Goal: Task Accomplishment & Management: Manage account settings

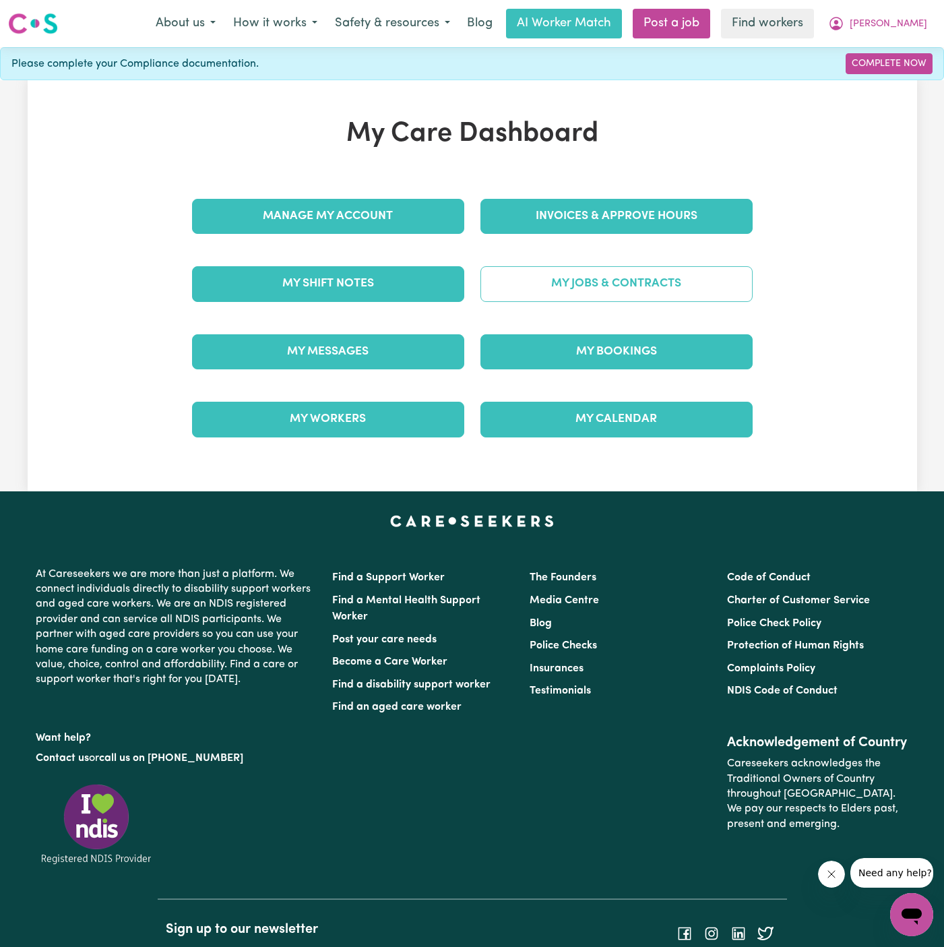
click at [594, 284] on link "My Jobs & Contracts" at bounding box center [616, 283] width 272 height 35
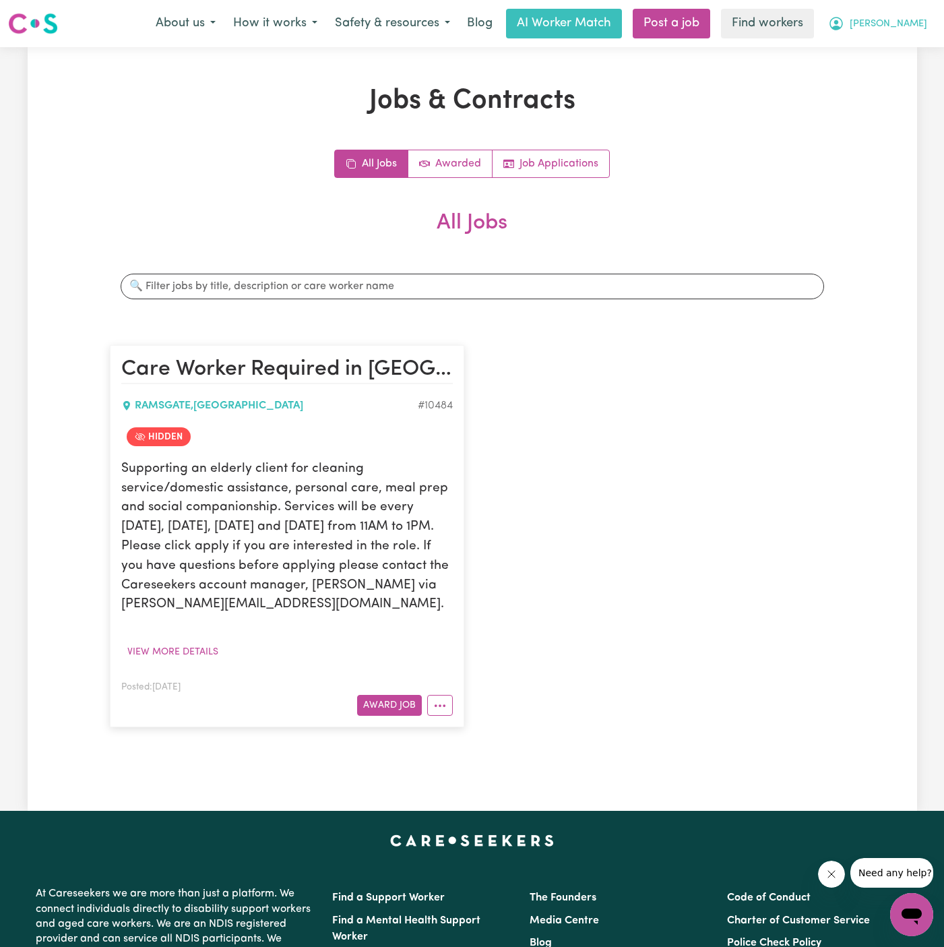
click at [919, 22] on span "[PERSON_NAME]" at bounding box center [888, 24] width 77 height 15
click at [919, 49] on link "My Dashboard" at bounding box center [882, 53] width 106 height 26
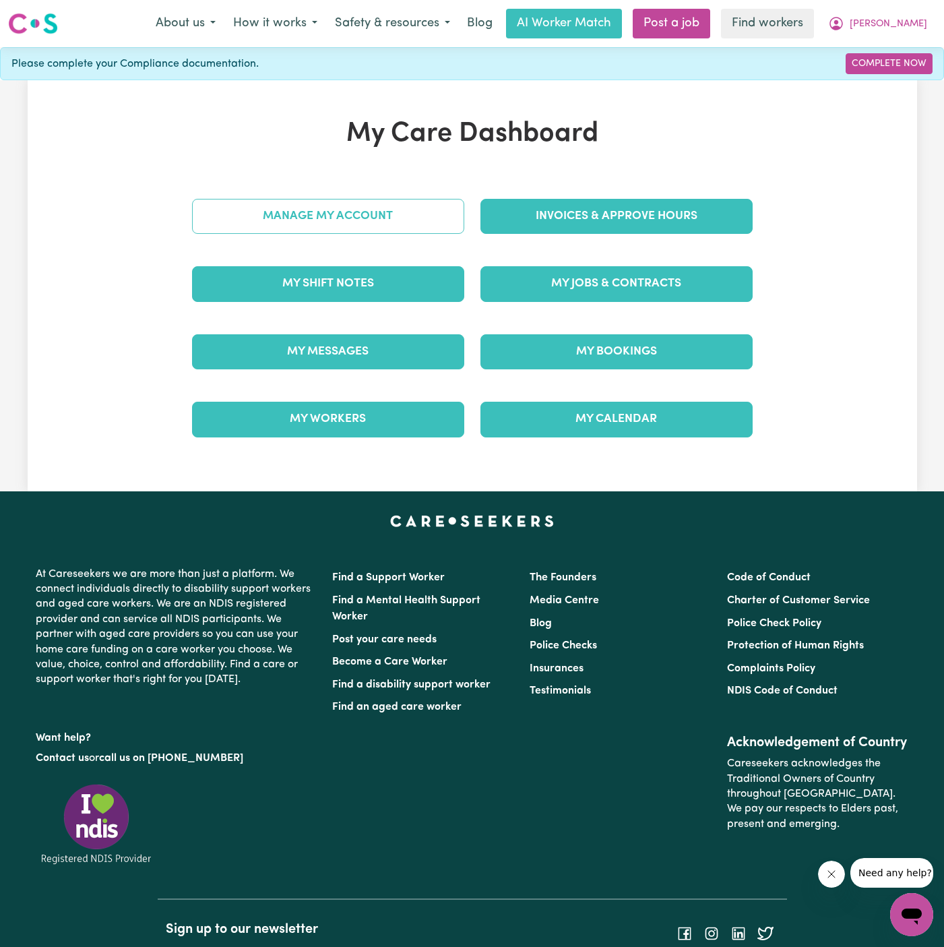
click at [340, 215] on link "Manage My Account" at bounding box center [328, 216] width 272 height 35
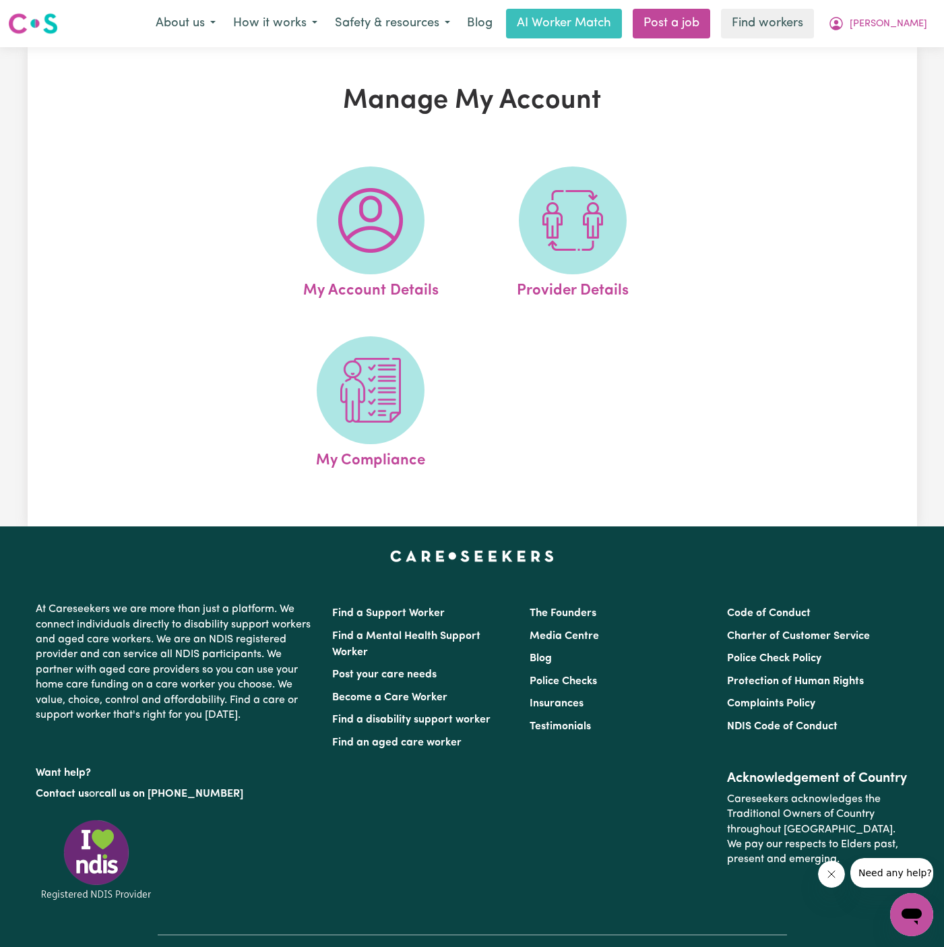
click at [340, 215] on img at bounding box center [370, 220] width 65 height 65
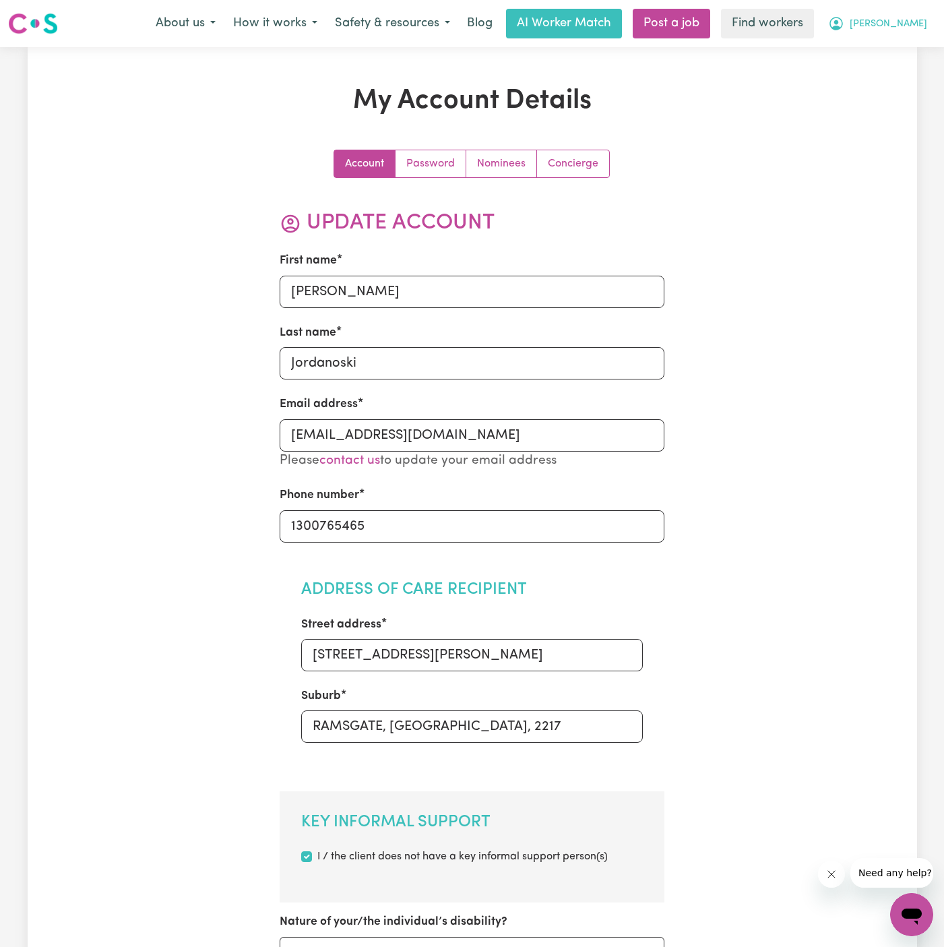
click at [903, 30] on span "[PERSON_NAME]" at bounding box center [888, 24] width 77 height 15
click at [903, 49] on link "My Dashboard" at bounding box center [882, 53] width 106 height 26
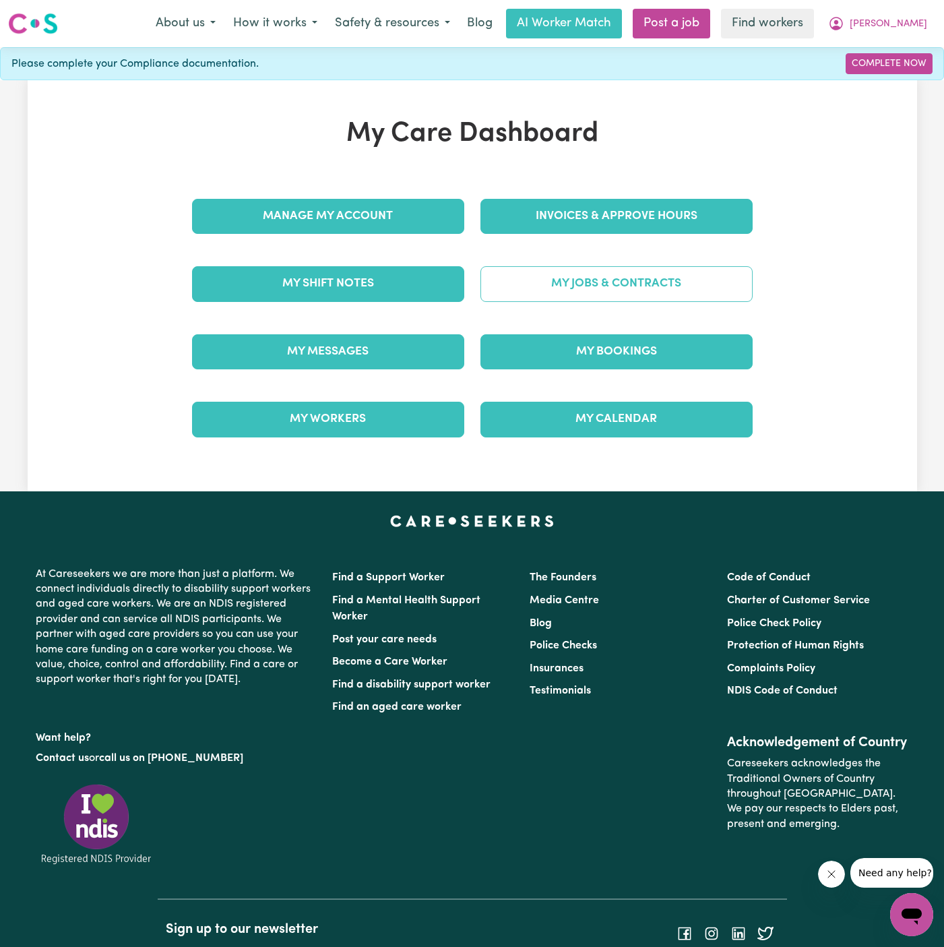
click at [682, 291] on link "My Jobs & Contracts" at bounding box center [616, 283] width 272 height 35
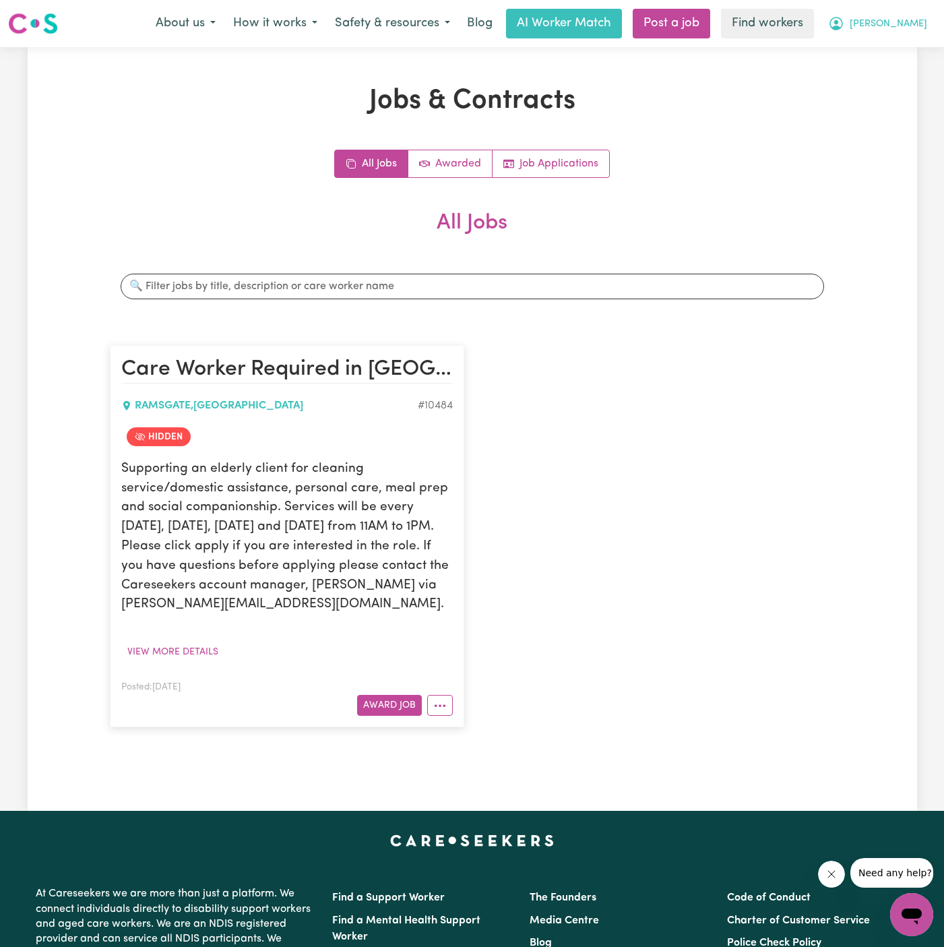
click at [914, 22] on span "[PERSON_NAME]" at bounding box center [888, 24] width 77 height 15
click at [910, 74] on link "Logout" at bounding box center [882, 78] width 106 height 26
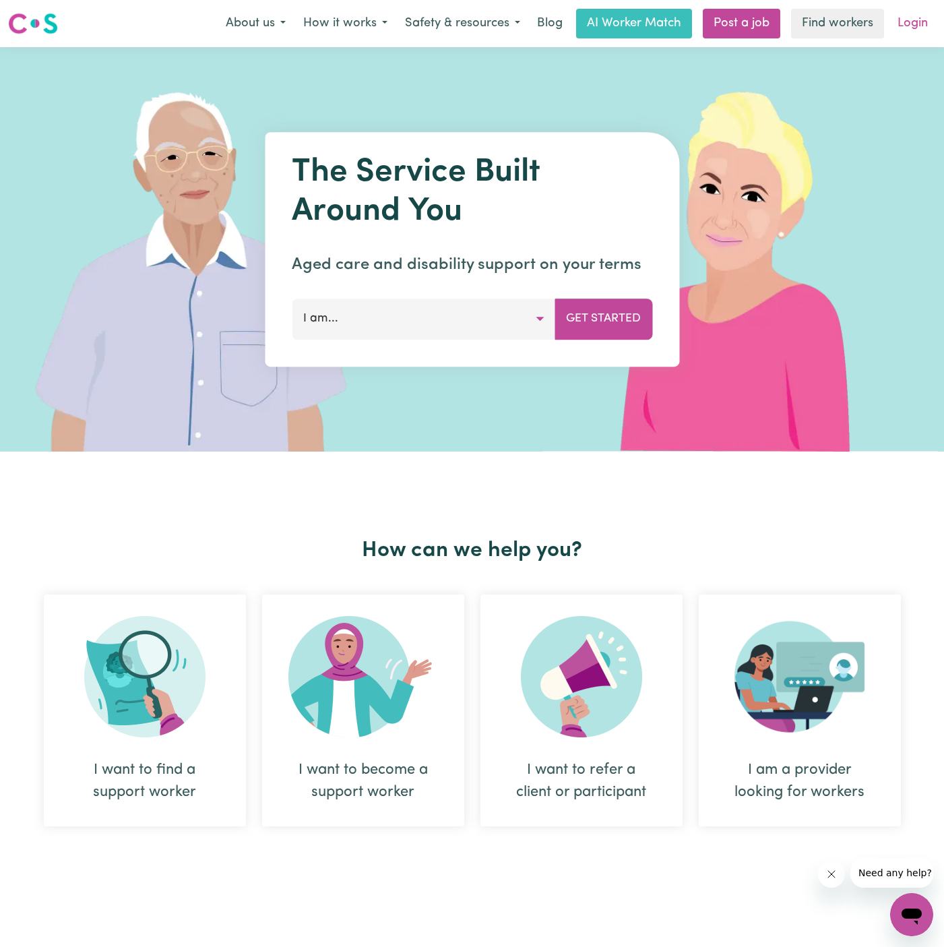
click at [920, 30] on link "Login" at bounding box center [912, 24] width 46 height 30
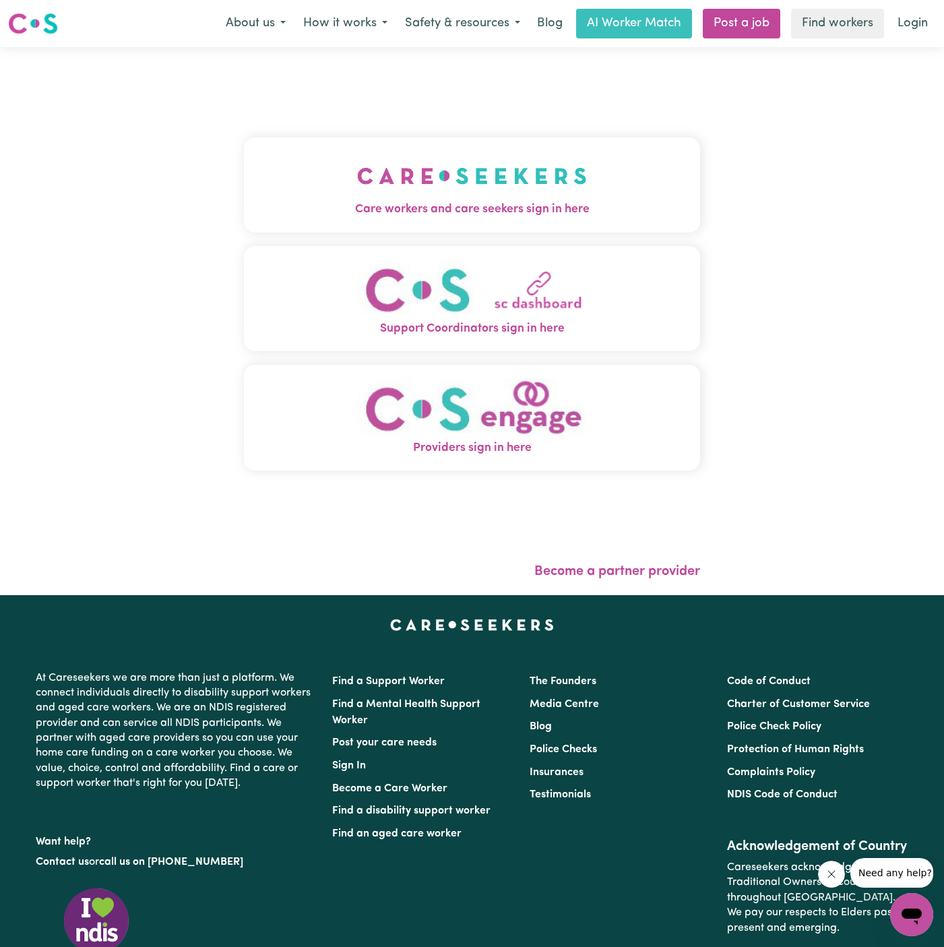
click at [464, 218] on button "Care workers and care seekers sign in here" at bounding box center [472, 184] width 456 height 94
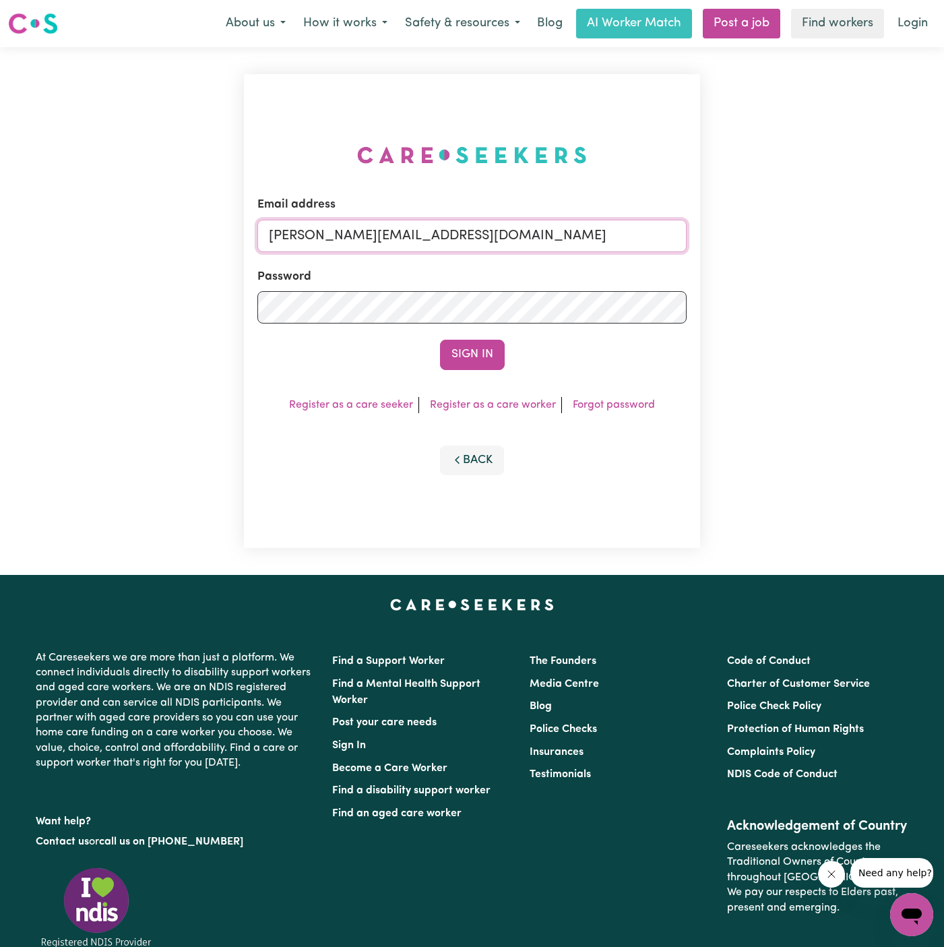
click at [552, 242] on input "[PERSON_NAME][EMAIL_ADDRESS][DOMAIN_NAME]" at bounding box center [471, 236] width 429 height 32
drag, startPoint x: 341, startPoint y: 234, endPoint x: 916, endPoint y: 235, distance: 574.8
click at [916, 235] on div "Email address [EMAIL_ADDRESS][DOMAIN_NAME] Password Sign In Register as a care …" at bounding box center [472, 311] width 944 height 528
type input "[EMAIL_ADDRESS][DOMAIN_NAME]"
click at [440, 340] on button "Sign In" at bounding box center [472, 355] width 65 height 30
